Goal: Communication & Community: Answer question/provide support

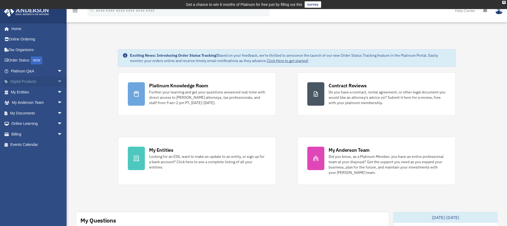
click at [28, 83] on link "Digital Products arrow_drop_down" at bounding box center [37, 81] width 67 height 11
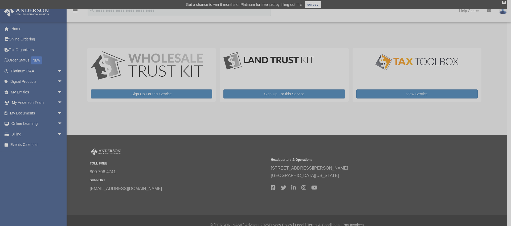
click at [25, 115] on div "x" at bounding box center [255, 113] width 511 height 226
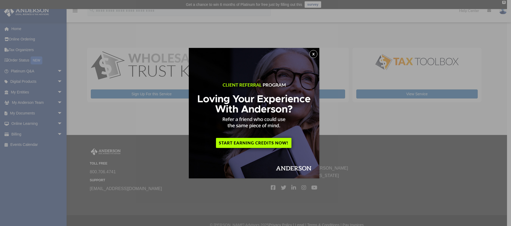
click at [316, 55] on button "x" at bounding box center [314, 54] width 8 height 8
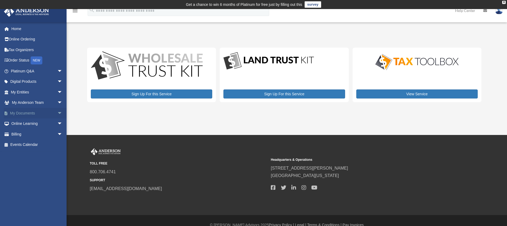
click at [48, 113] on link "My Documents arrow_drop_down" at bounding box center [37, 113] width 67 height 11
click at [57, 114] on span "arrow_drop_down" at bounding box center [62, 113] width 11 height 11
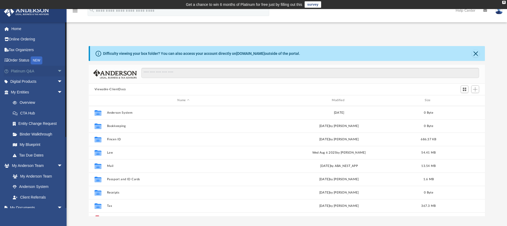
click at [36, 69] on link "Platinum Q&A arrow_drop_down" at bounding box center [37, 71] width 67 height 11
